Goal: Check status: Check status

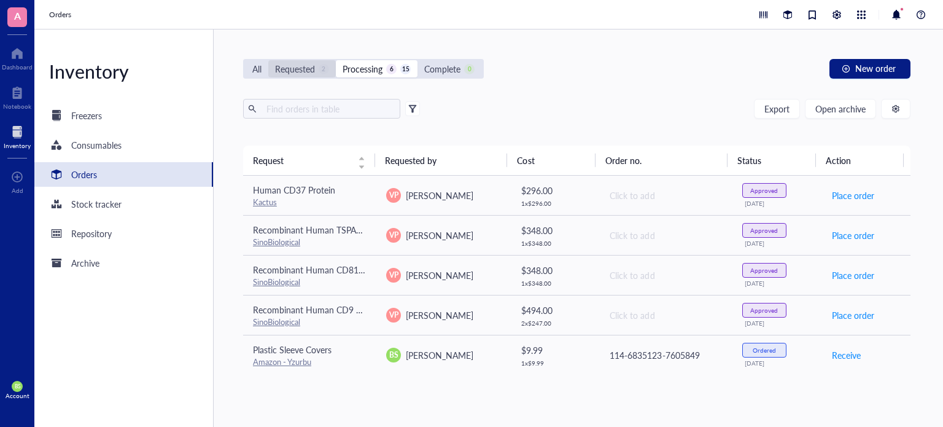
click at [310, 69] on div "Requested" at bounding box center [295, 69] width 40 height 14
click at [268, 60] on input "Requested 2" at bounding box center [268, 60] width 0 height 0
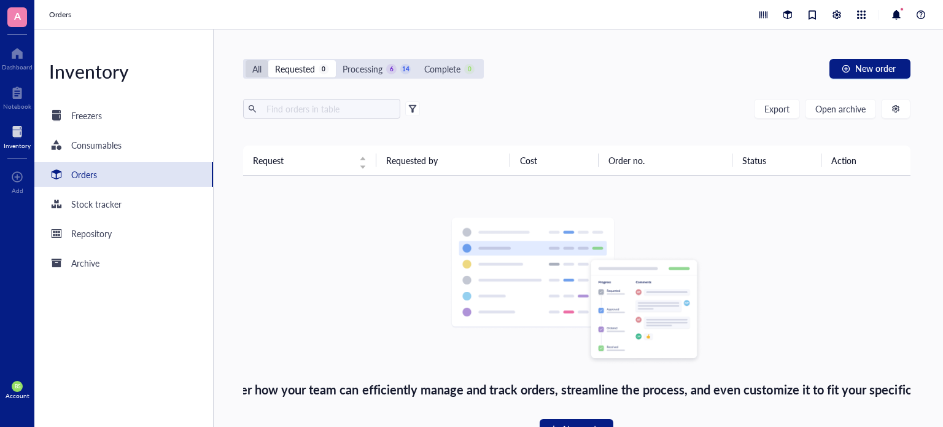
click at [252, 71] on div "All" at bounding box center [256, 69] width 9 height 14
click at [246, 60] on input "All" at bounding box center [246, 60] width 0 height 0
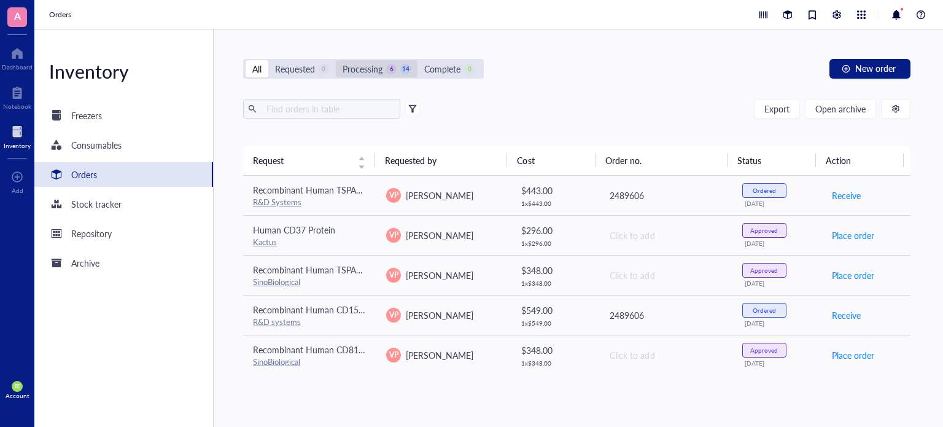
click at [380, 72] on div "Processing" at bounding box center [363, 69] width 40 height 14
click at [336, 60] on input "Processing 6 14" at bounding box center [336, 60] width 0 height 0
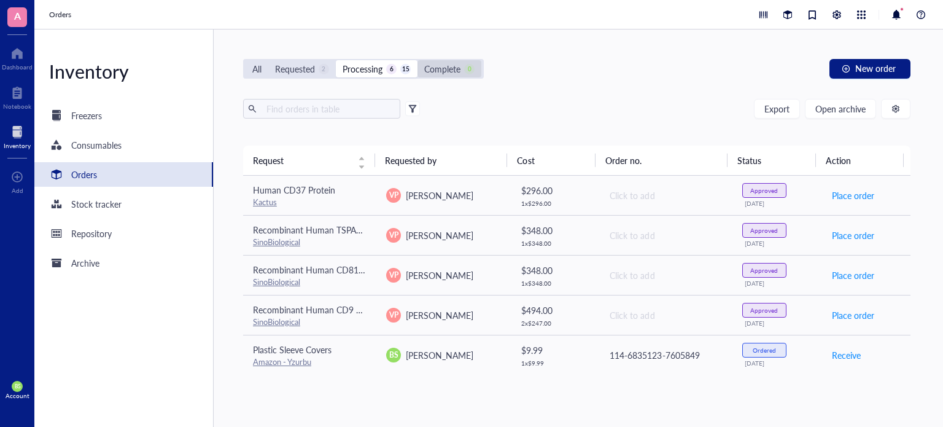
click at [451, 69] on div "Complete" at bounding box center [442, 69] width 36 height 14
click at [418, 60] on input "Complete 0" at bounding box center [418, 60] width 0 height 0
click at [261, 68] on div "All" at bounding box center [256, 69] width 9 height 14
click at [246, 60] on input "All" at bounding box center [246, 60] width 0 height 0
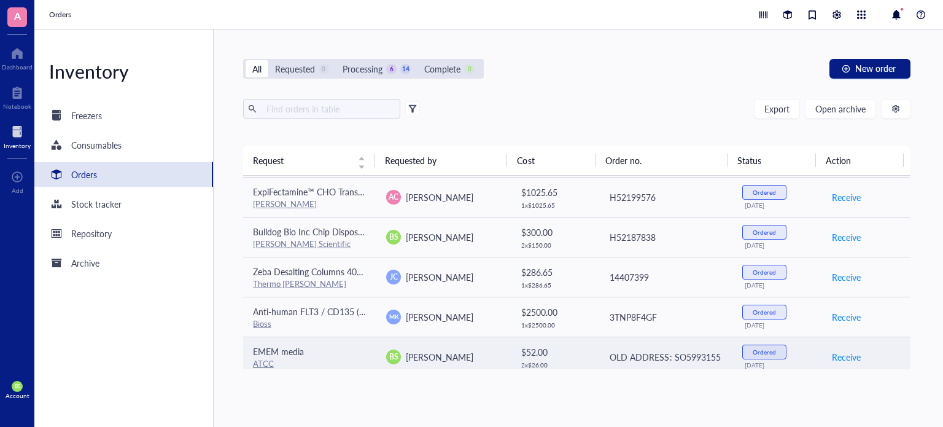
scroll to position [418, 0]
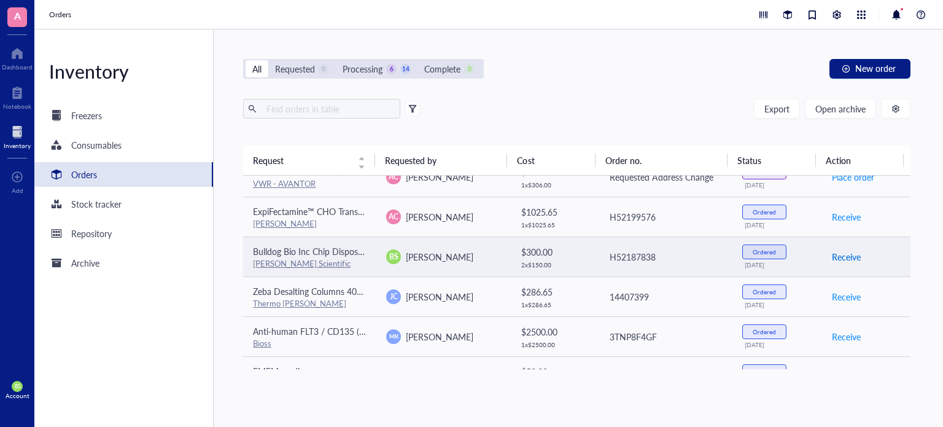
click at [840, 255] on span "Receive" at bounding box center [846, 257] width 29 height 14
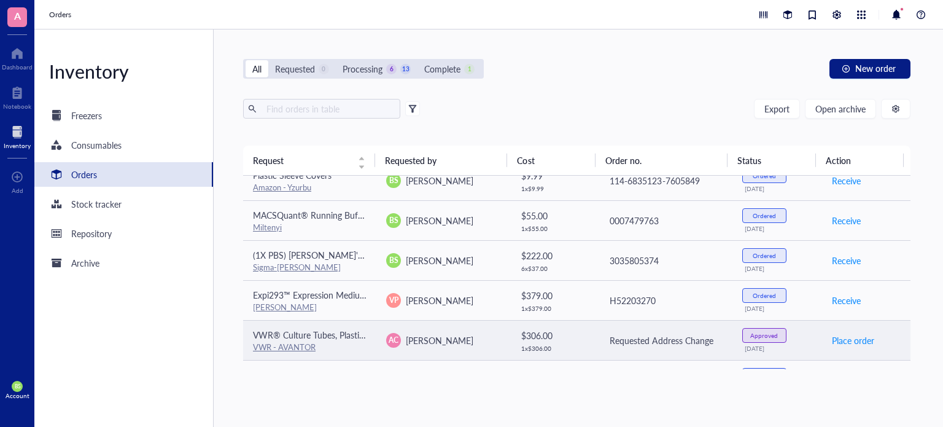
scroll to position [233, 0]
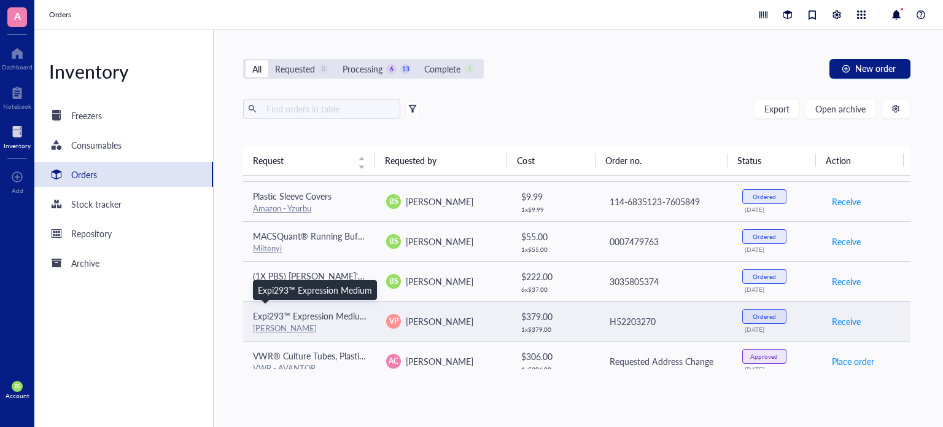
click at [327, 312] on span "Expi293™ Expression Medium" at bounding box center [310, 316] width 114 height 12
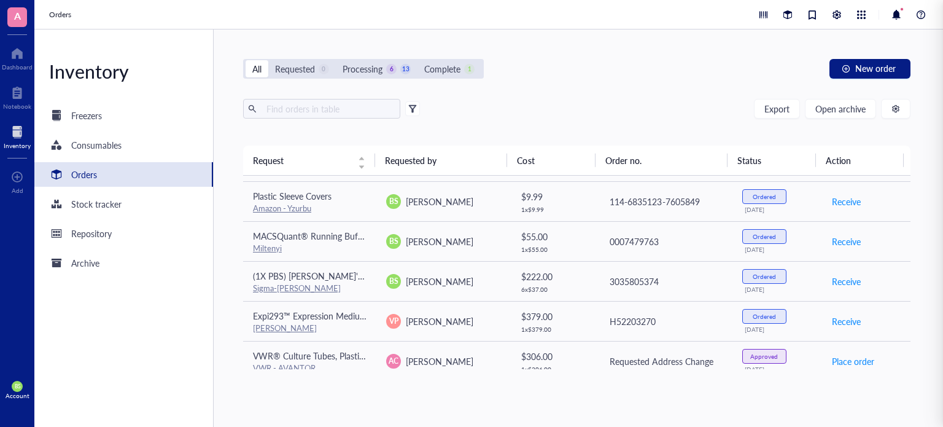
click at [631, 72] on div "All Requested 0 Processing 6 13 Complete 1 New order" at bounding box center [577, 69] width 668 height 20
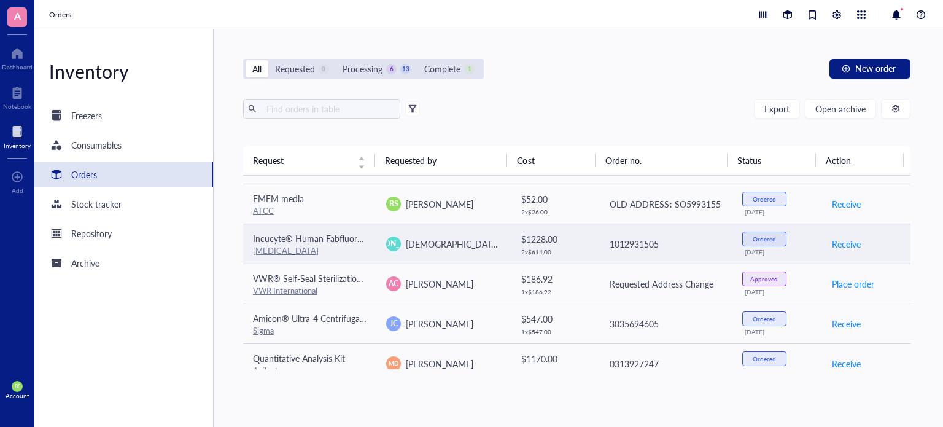
scroll to position [602, 0]
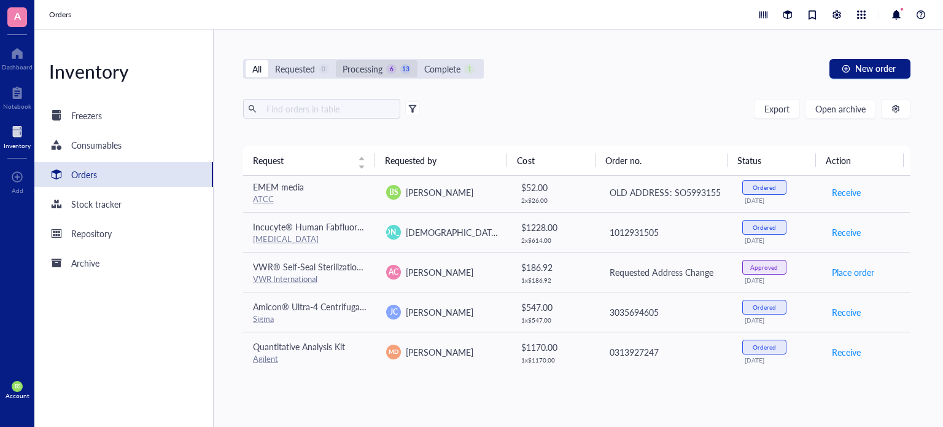
click at [364, 64] on div "Processing" at bounding box center [363, 69] width 40 height 14
click at [336, 60] on input "Processing 6 13" at bounding box center [336, 60] width 0 height 0
click at [421, 69] on div "Complete 1" at bounding box center [450, 68] width 64 height 17
click at [418, 60] on input "Complete 1" at bounding box center [418, 60] width 0 height 0
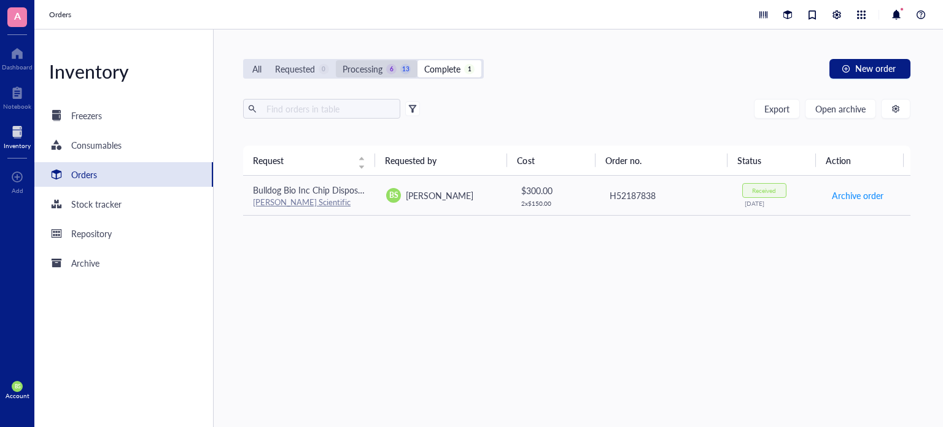
click at [382, 64] on div "Processing" at bounding box center [363, 69] width 40 height 14
click at [336, 60] on input "Processing 6 13" at bounding box center [336, 60] width 0 height 0
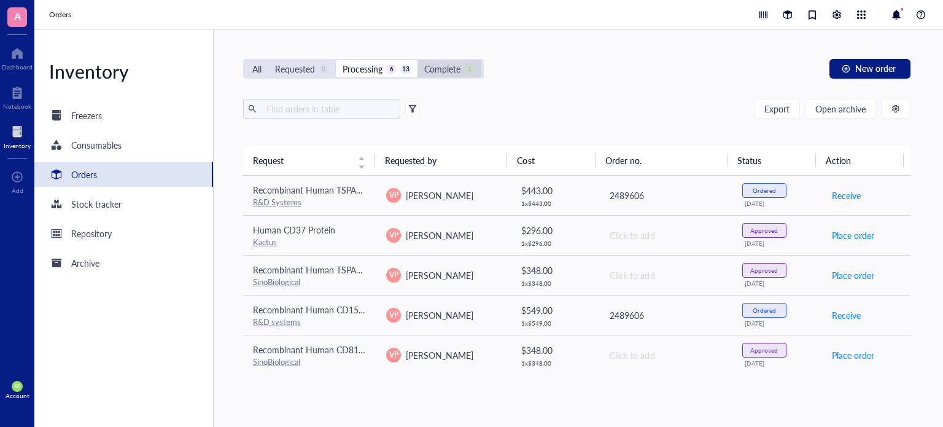
click at [474, 63] on div "Complete 1" at bounding box center [449, 69] width 50 height 14
click at [418, 60] on input "Complete 1" at bounding box center [418, 60] width 0 height 0
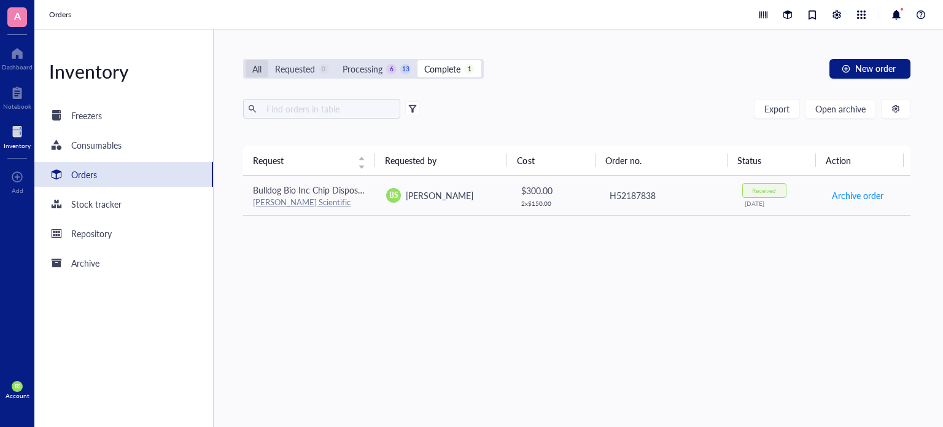
click at [267, 73] on div "All" at bounding box center [257, 68] width 23 height 17
click at [246, 60] on input "All" at bounding box center [246, 60] width 0 height 0
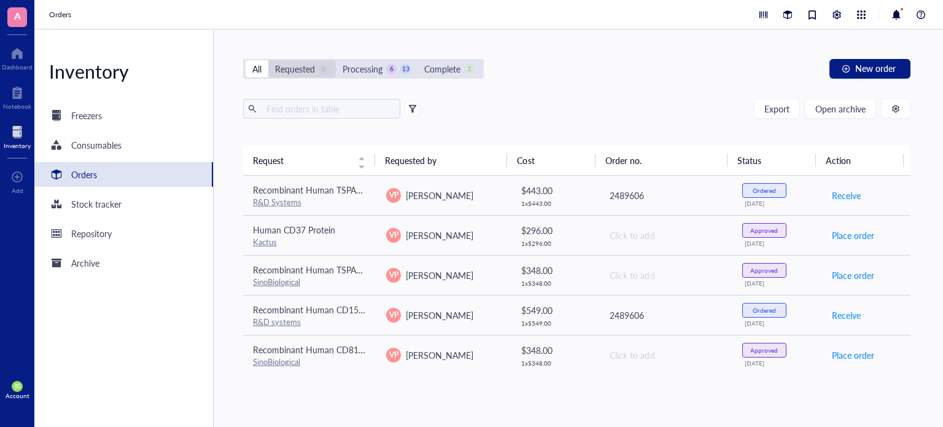
click at [290, 70] on div "Requested" at bounding box center [295, 69] width 40 height 14
click at [268, 60] on input "Requested 0" at bounding box center [268, 60] width 0 height 0
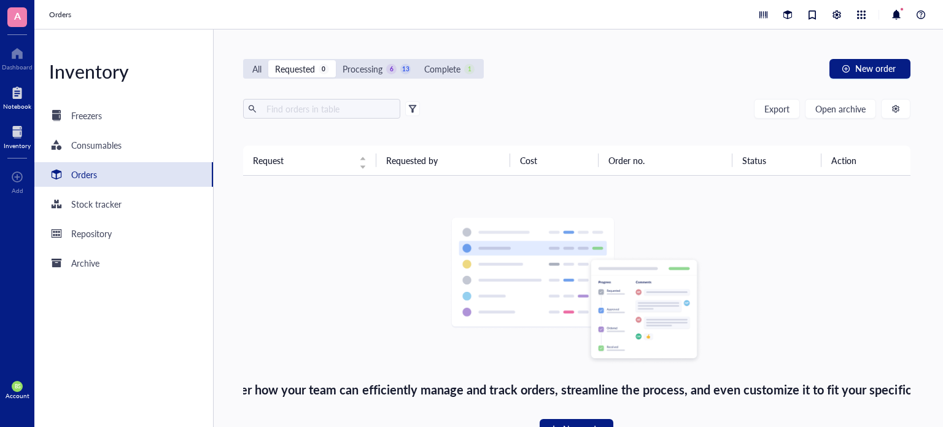
click at [15, 95] on div at bounding box center [17, 93] width 28 height 20
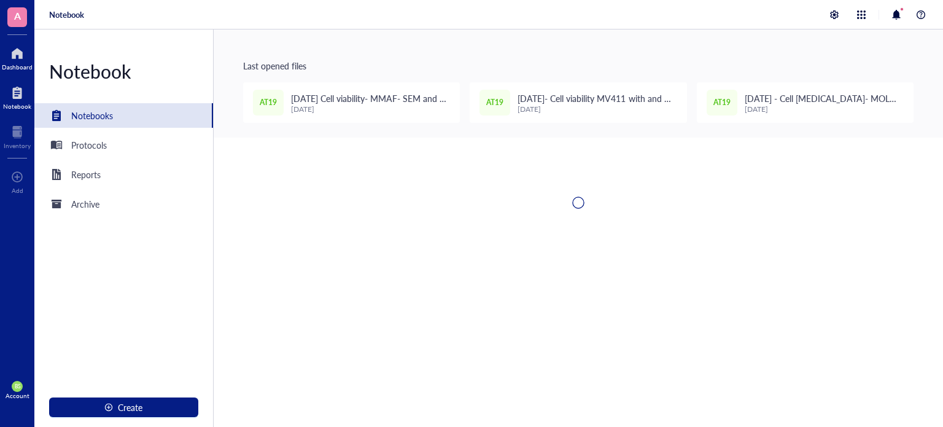
click at [20, 61] on div at bounding box center [17, 54] width 31 height 20
